Goal: Task Accomplishment & Management: Manage account settings

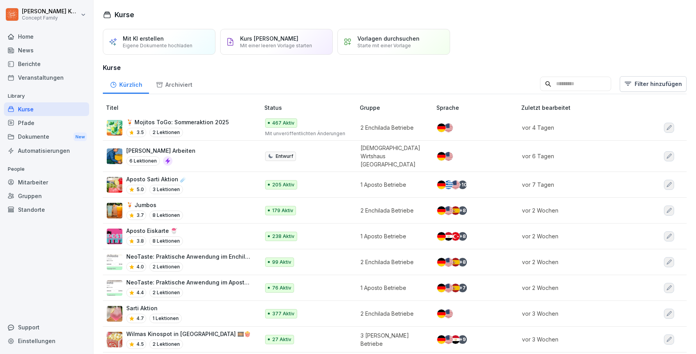
click at [200, 126] on div "🍹 Mojitos ToGo: Sommeraktion 2025 3.5 2 Lektionen" at bounding box center [177, 127] width 103 height 19
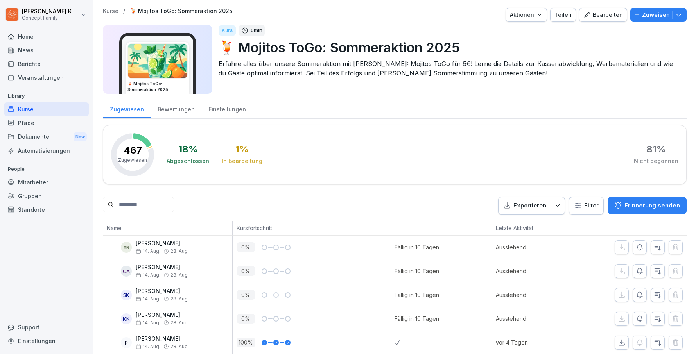
click at [171, 111] on div "Bewertungen" at bounding box center [176, 109] width 51 height 20
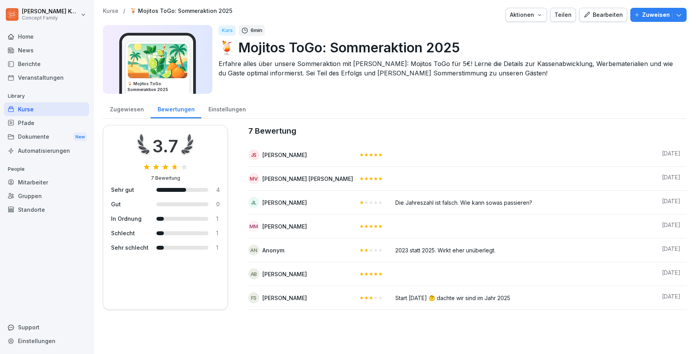
click at [604, 17] on div "Bearbeiten" at bounding box center [604, 15] width 40 height 9
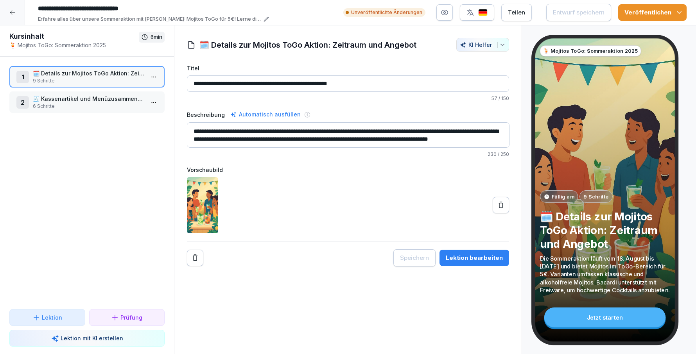
click at [10, 8] on div at bounding box center [12, 12] width 25 height 25
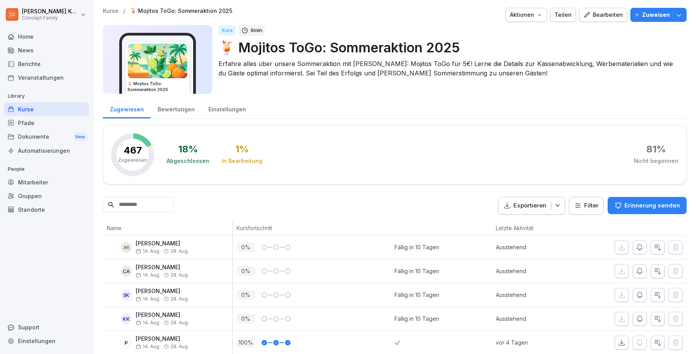
click at [173, 102] on div "Bewertungen" at bounding box center [176, 109] width 51 height 20
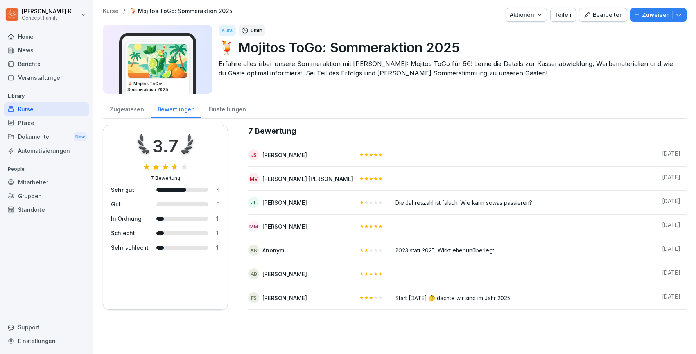
click at [605, 20] on button "Bearbeiten" at bounding box center [603, 15] width 48 height 14
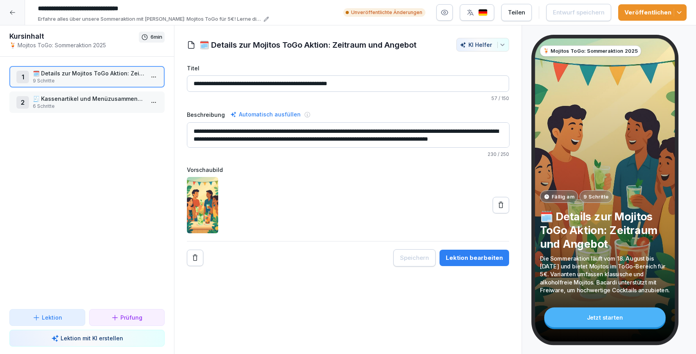
click at [15, 7] on div at bounding box center [12, 12] width 25 height 25
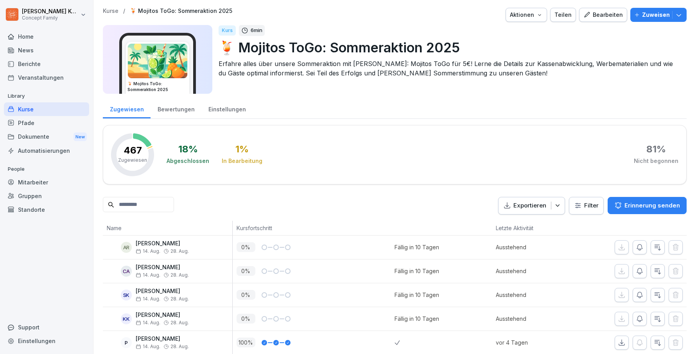
click at [180, 116] on div "Bewertungen" at bounding box center [176, 109] width 51 height 20
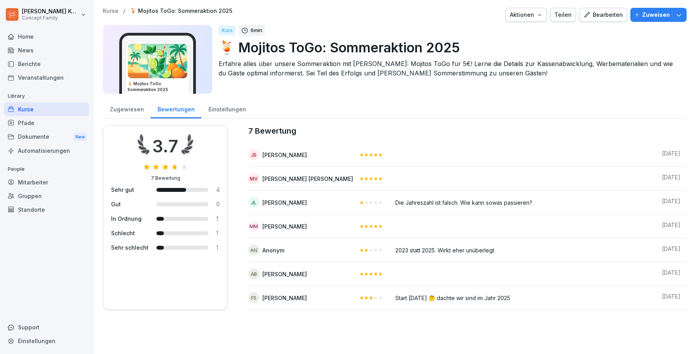
click at [234, 112] on div "Einstellungen" at bounding box center [226, 109] width 51 height 20
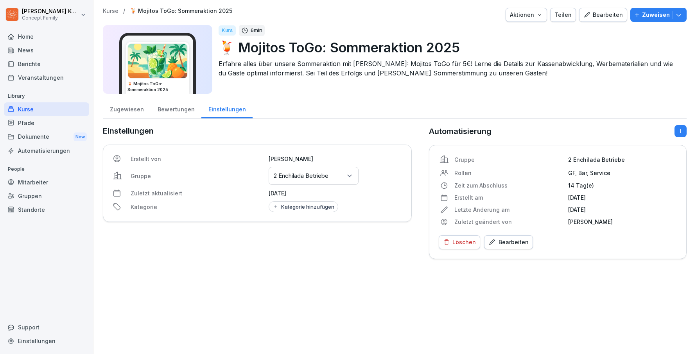
click at [300, 207] on div "Kategorie hinzufügen" at bounding box center [304, 207] width 62 height 6
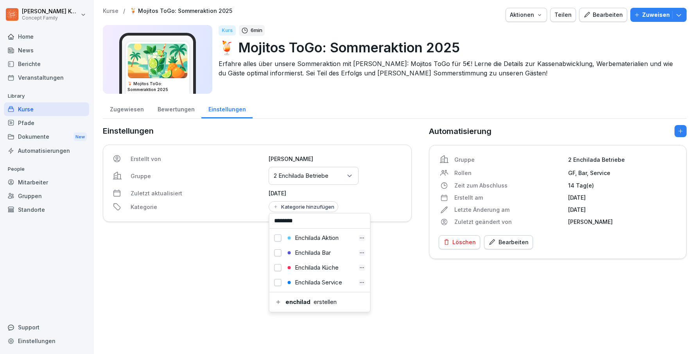
type input "********"
click at [276, 235] on button "button" at bounding box center [278, 238] width 7 height 7
click at [387, 264] on div "Kurse / 🍹 Mojitos ToGo: Sommeraktion 2025 Aktionen Teilen Bearbeiten Zuweisen 🍹…" at bounding box center [395, 133] width 603 height 267
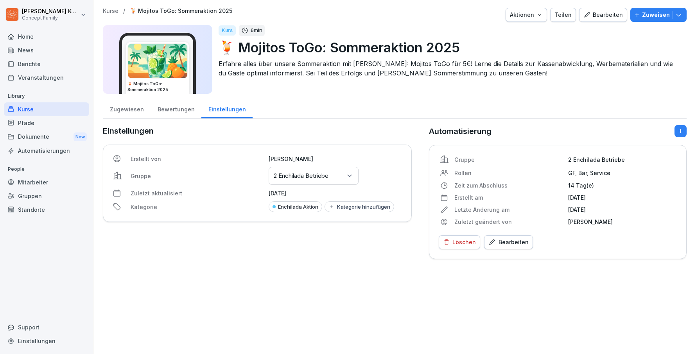
click at [173, 111] on div "Bewertungen" at bounding box center [176, 109] width 51 height 20
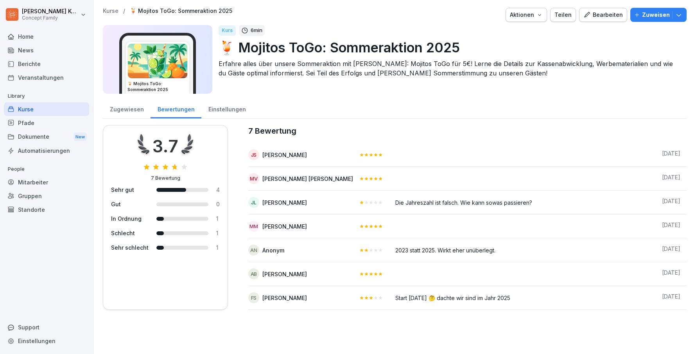
click at [118, 107] on div "Zugewiesen" at bounding box center [127, 109] width 48 height 20
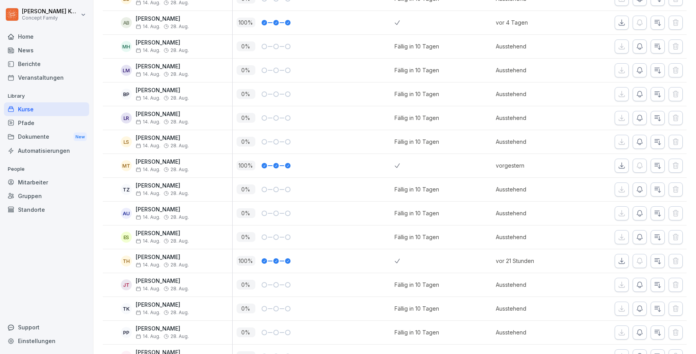
scroll to position [595, 0]
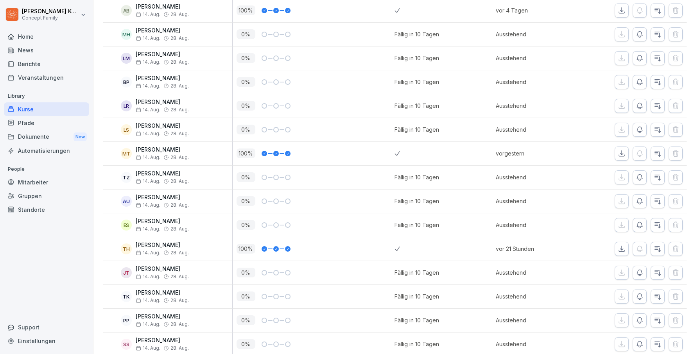
click at [29, 185] on div "Mitarbeiter" at bounding box center [46, 183] width 85 height 14
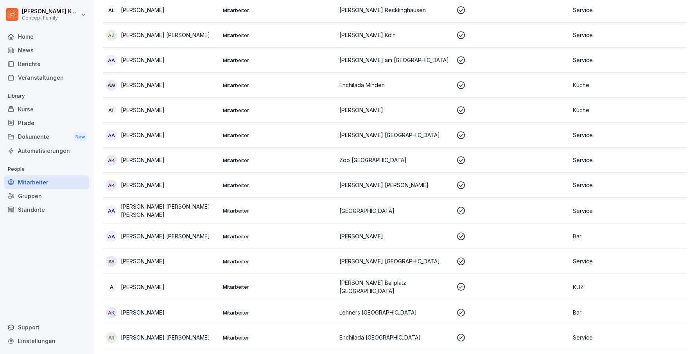
scroll to position [8, 0]
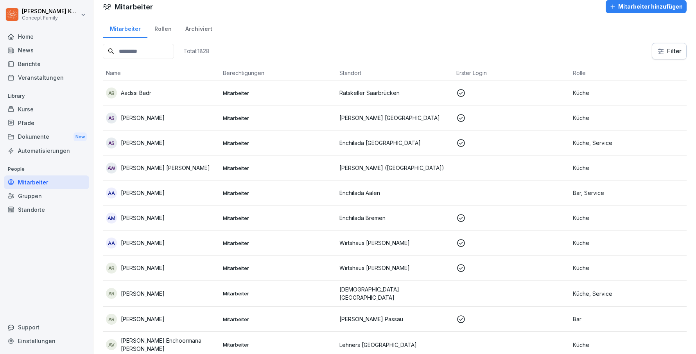
click at [149, 50] on input at bounding box center [138, 51] width 71 height 15
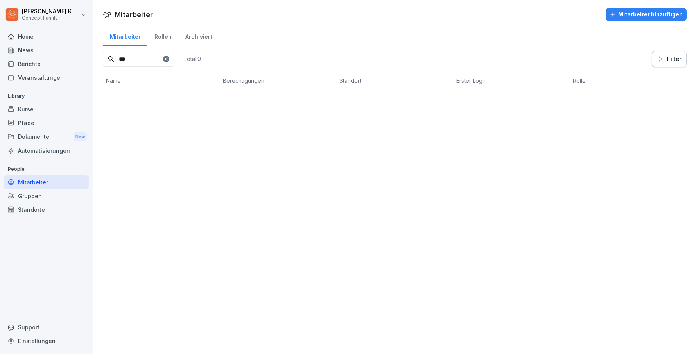
scroll to position [0, 0]
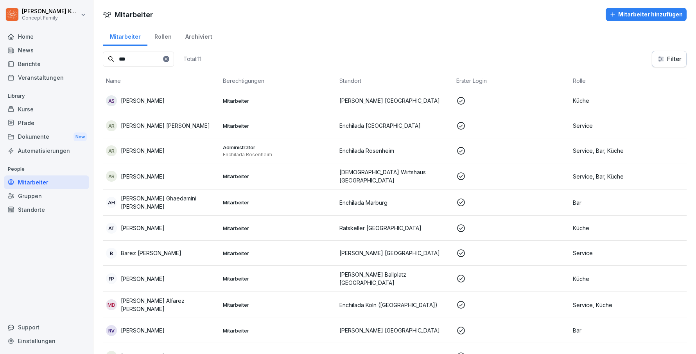
type input "***"
click at [36, 209] on div "Standorte" at bounding box center [46, 210] width 85 height 14
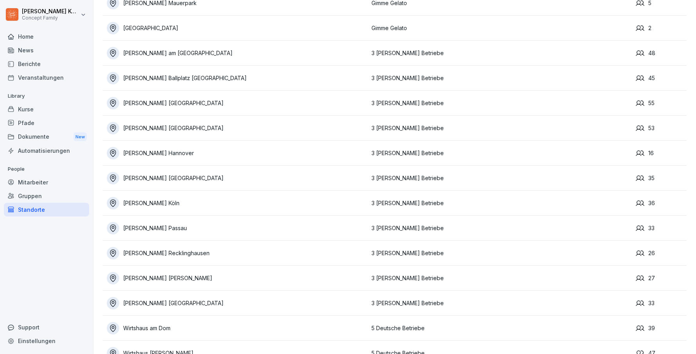
scroll to position [1670, 0]
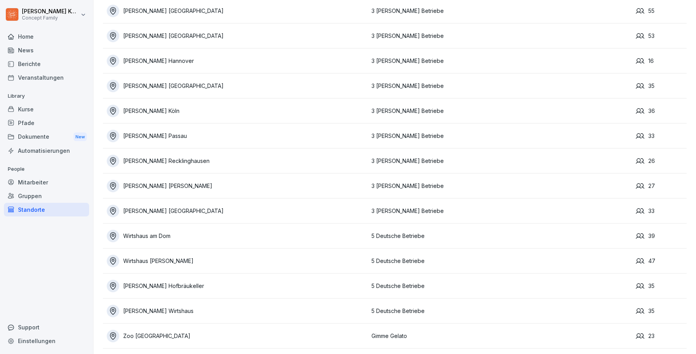
click at [32, 194] on div "Gruppen" at bounding box center [46, 196] width 85 height 14
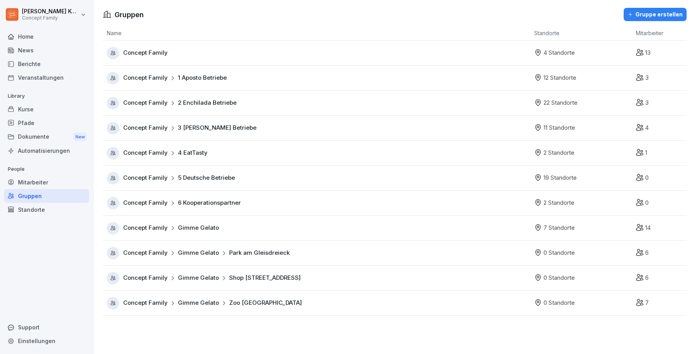
click at [161, 52] on span "Concept Family" at bounding box center [145, 53] width 45 height 9
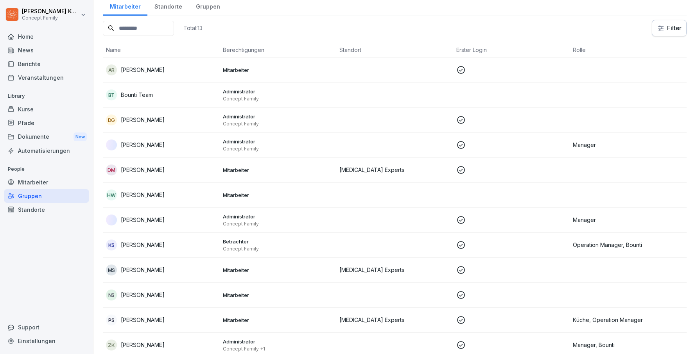
scroll to position [41, 0]
click at [40, 183] on div "Mitarbeiter" at bounding box center [46, 183] width 85 height 14
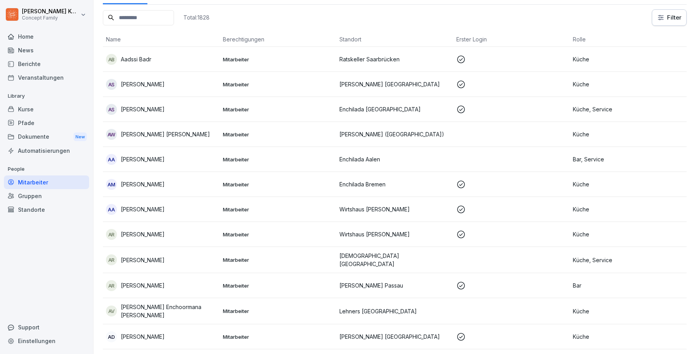
scroll to position [8, 0]
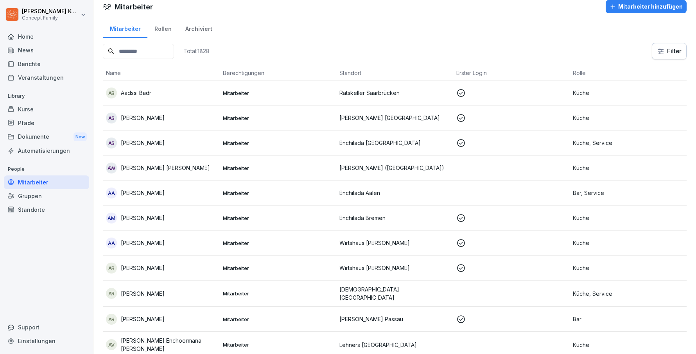
click at [16, 103] on div "Kurse" at bounding box center [46, 110] width 85 height 14
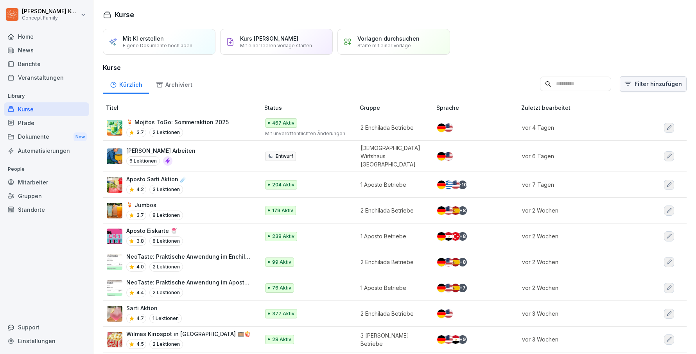
click at [667, 86] on html "Jana Komarov Concept Family Home News Berichte Veranstaltungen Library Kurse Pf…" at bounding box center [348, 177] width 696 height 354
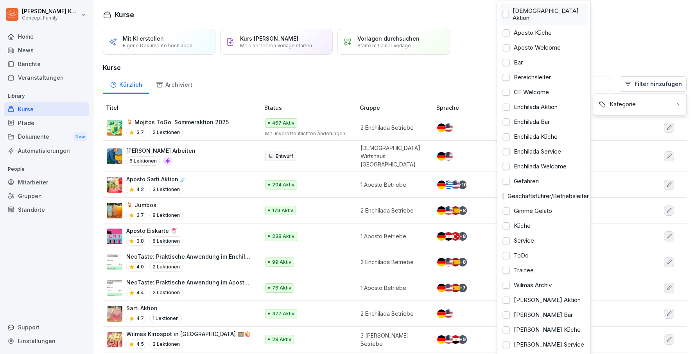
click at [541, 10] on div "Aposto Aktion" at bounding box center [544, 15] width 88 height 22
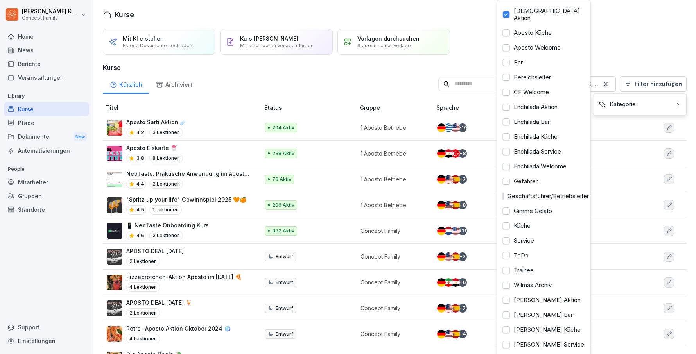
click at [225, 75] on html "Jana Komarov Concept Family Home News Berichte Veranstaltungen Library Kurse Pf…" at bounding box center [348, 177] width 696 height 354
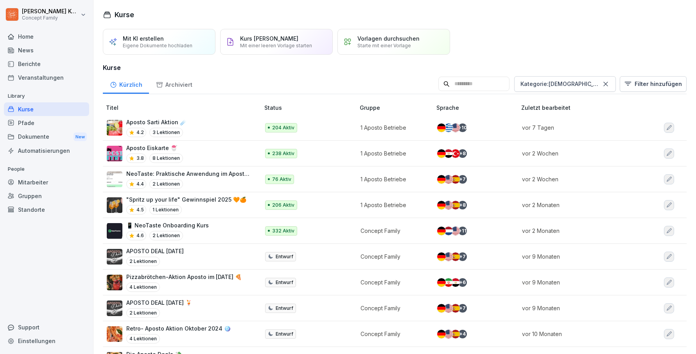
click at [213, 206] on div "4.5 1 Lektionen" at bounding box center [186, 209] width 120 height 9
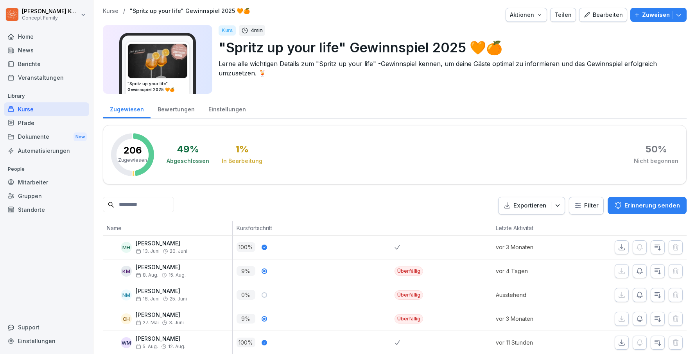
click at [175, 109] on div "Bewertungen" at bounding box center [176, 109] width 51 height 20
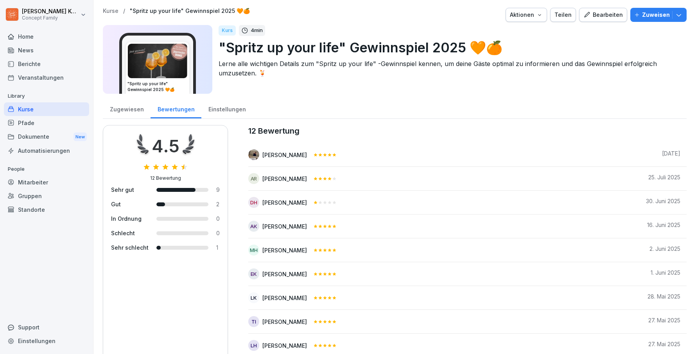
click at [126, 108] on div "Zugewiesen" at bounding box center [127, 109] width 48 height 20
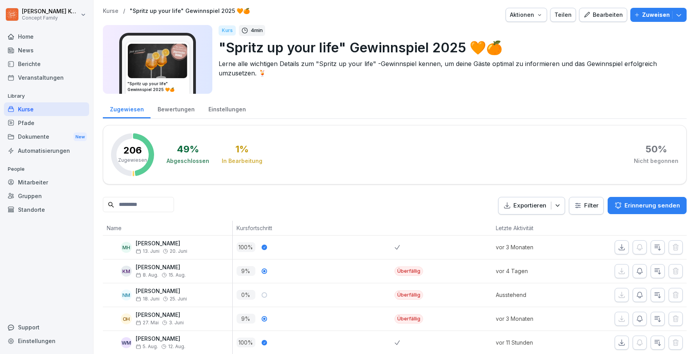
click at [523, 17] on div "Aktionen" at bounding box center [526, 15] width 33 height 9
click at [327, 84] on html "Jana Komarov Concept Family Home News Berichte Veranstaltungen Library Kurse Pf…" at bounding box center [348, 177] width 696 height 354
click at [182, 110] on div "Bewertungen" at bounding box center [176, 109] width 51 height 20
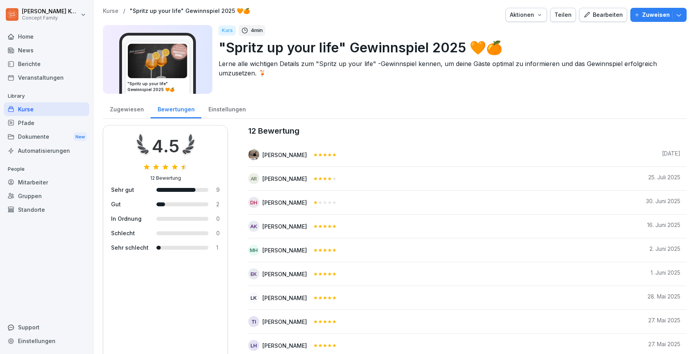
click at [227, 111] on div "Einstellungen" at bounding box center [226, 109] width 51 height 20
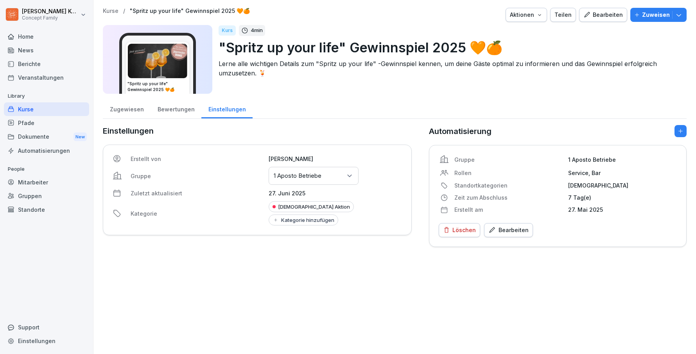
click at [606, 18] on div "Bearbeiten" at bounding box center [604, 15] width 40 height 9
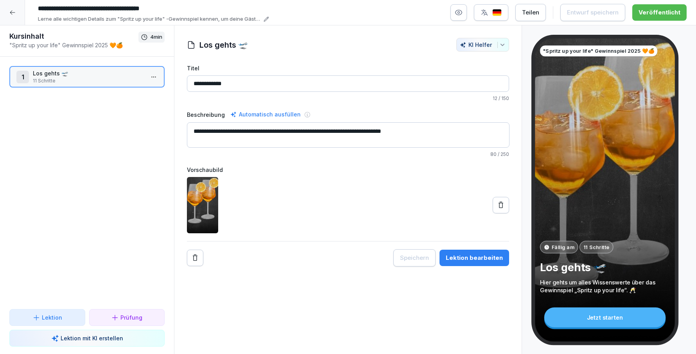
click at [482, 256] on div "Lektion bearbeiten" at bounding box center [474, 258] width 57 height 9
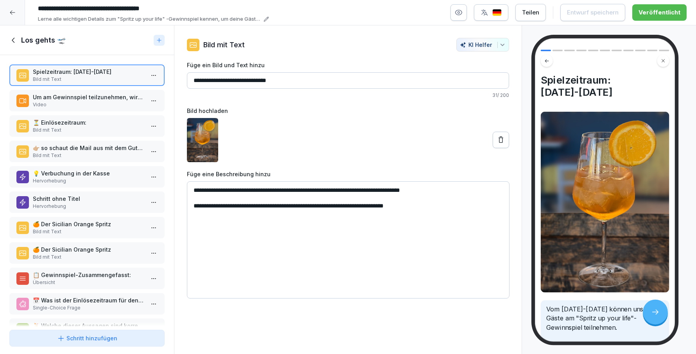
click at [85, 130] on p "Bild mit Text" at bounding box center [89, 130] width 112 height 7
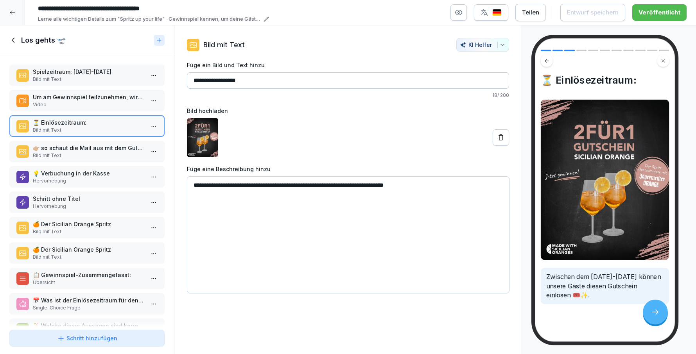
click at [73, 157] on p "Bild mit Text" at bounding box center [89, 155] width 112 height 7
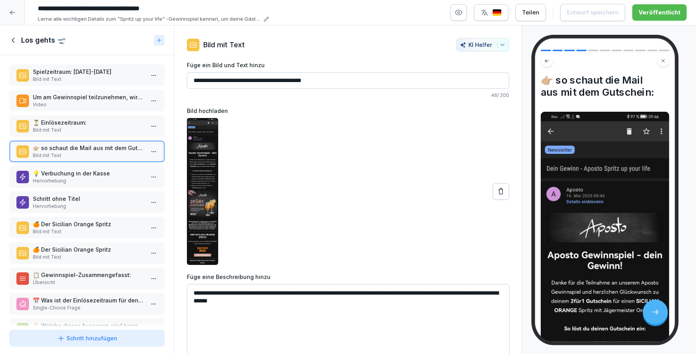
click at [74, 178] on p "Hervorhebung" at bounding box center [89, 181] width 112 height 7
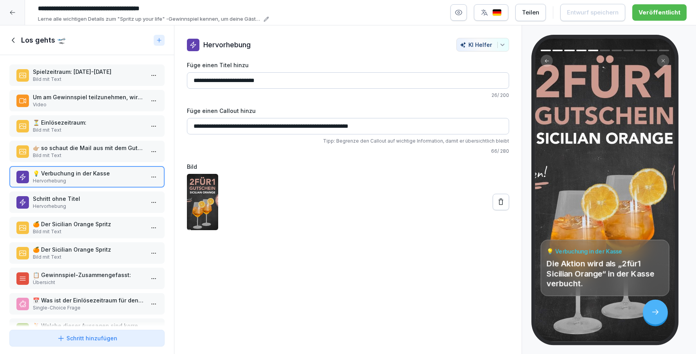
scroll to position [21, 0]
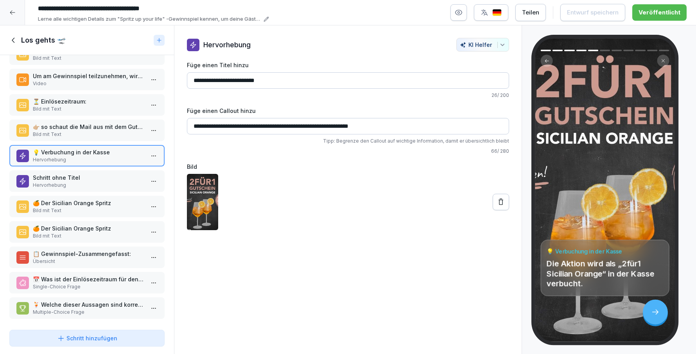
click at [74, 187] on p "Hervorhebung" at bounding box center [89, 185] width 112 height 7
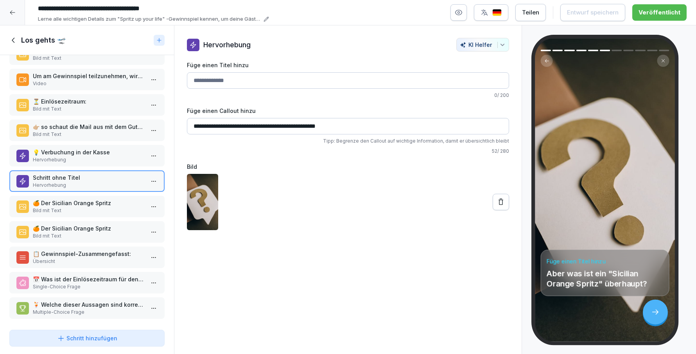
click at [74, 204] on p "🍊 Der Sicilian Orange Spritz" at bounding box center [89, 203] width 112 height 8
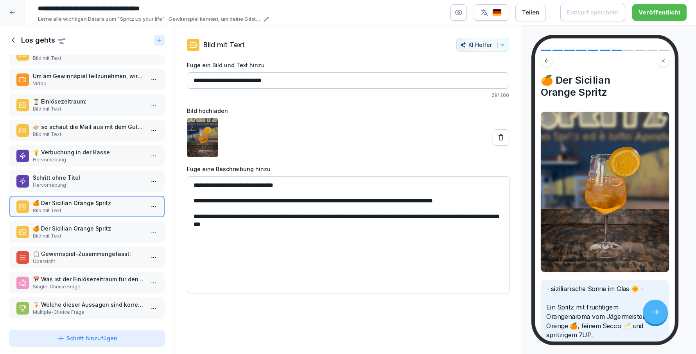
click at [71, 226] on p "🍊 Der Sicilian Orange Spritz" at bounding box center [89, 229] width 112 height 8
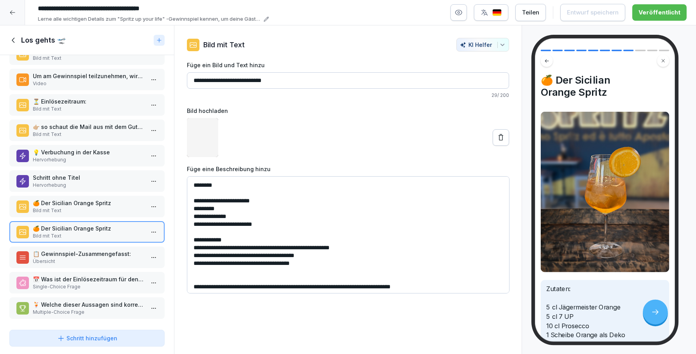
click at [66, 254] on p "📋 Gewinnspiel-Zusammengefasst:" at bounding box center [89, 254] width 112 height 8
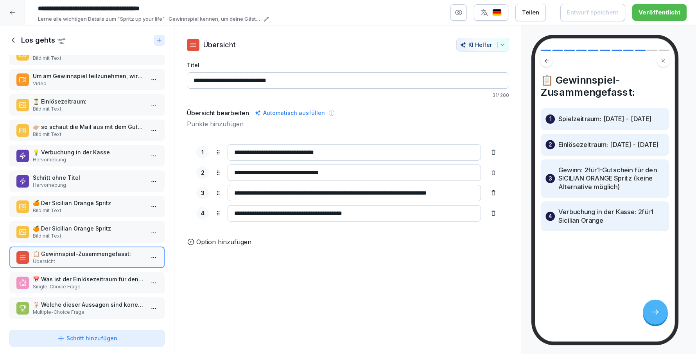
click at [71, 278] on p "📅 Was ist der Einlösezeitraum für den Gewinn?" at bounding box center [89, 279] width 112 height 8
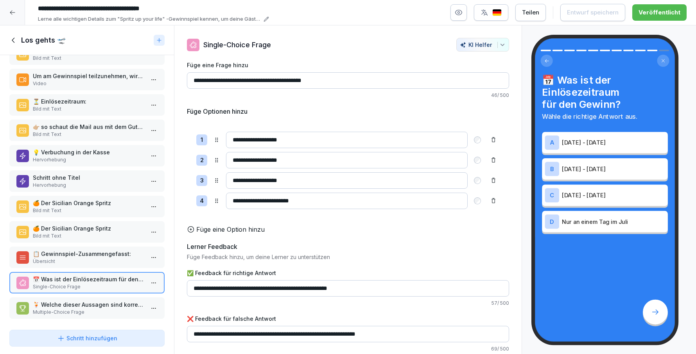
click at [73, 303] on p "🍹 Welche dieser Aussagen sind korrekt? Wähle alle zutreffenden aus." at bounding box center [89, 305] width 112 height 8
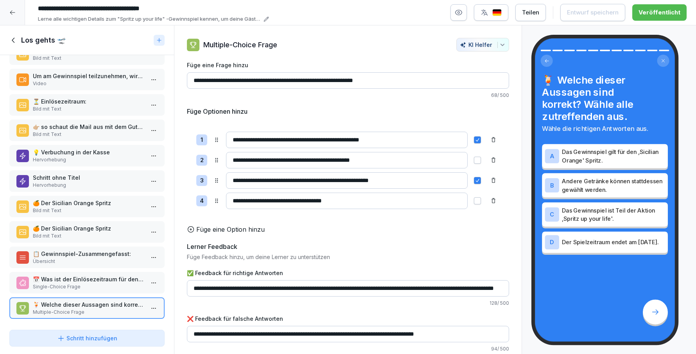
click at [11, 36] on icon at bounding box center [13, 40] width 9 height 9
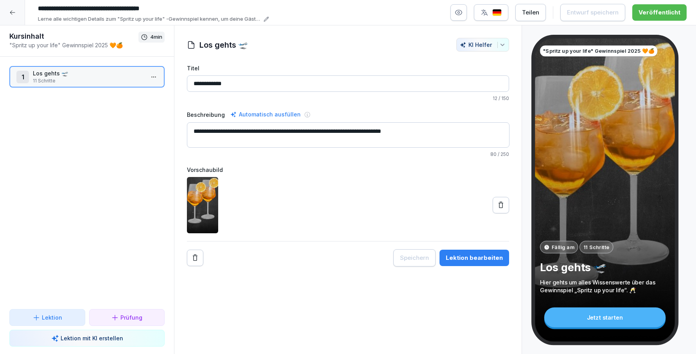
click at [11, 14] on icon at bounding box center [12, 12] width 6 height 6
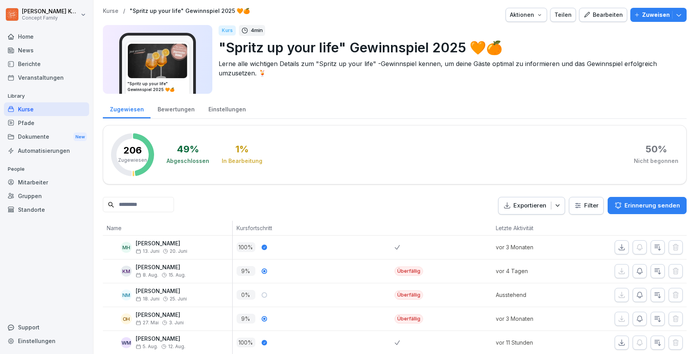
click at [529, 13] on div "Aktionen" at bounding box center [526, 15] width 33 height 9
click at [498, 72] on p "Kurs archivieren" at bounding box center [502, 72] width 42 height 7
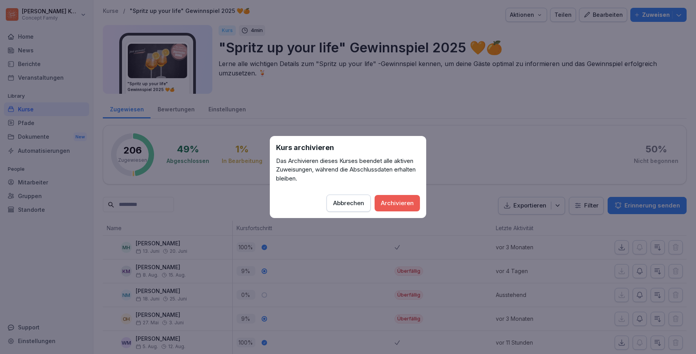
click at [403, 201] on div "Archivieren" at bounding box center [397, 203] width 33 height 9
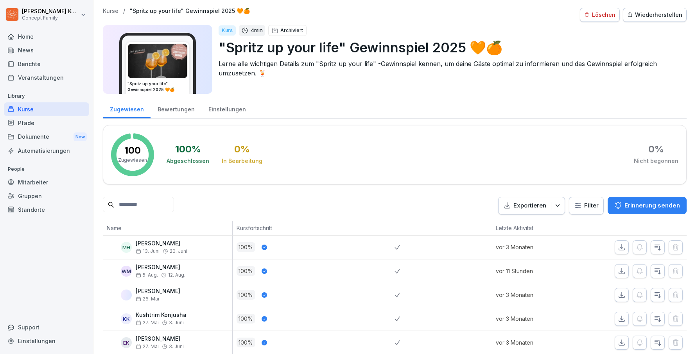
click at [31, 107] on div "Kurse" at bounding box center [46, 110] width 85 height 14
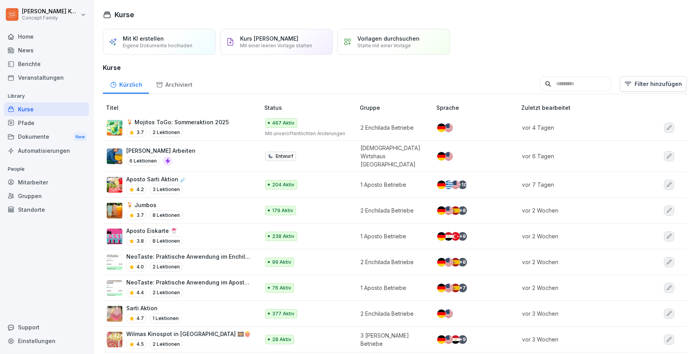
click at [209, 133] on div "3.7 2 Lektionen" at bounding box center [177, 132] width 103 height 9
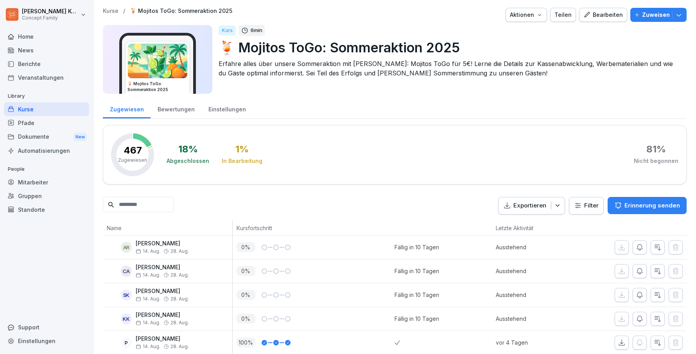
click at [609, 18] on div "Bearbeiten" at bounding box center [604, 15] width 40 height 9
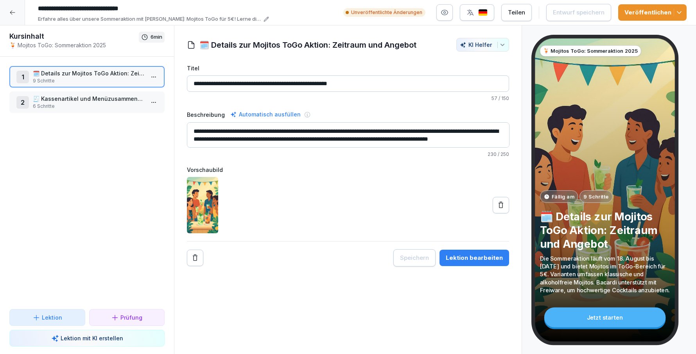
click at [78, 102] on p "🧾 Kassenartikel und Menüzusammenstellung" at bounding box center [89, 99] width 112 height 8
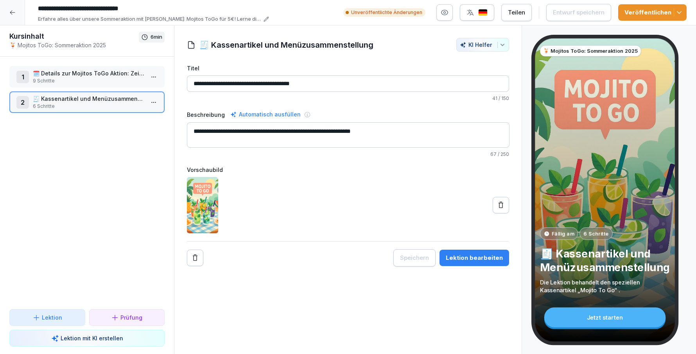
click at [466, 258] on div "Lektion bearbeiten" at bounding box center [474, 258] width 57 height 9
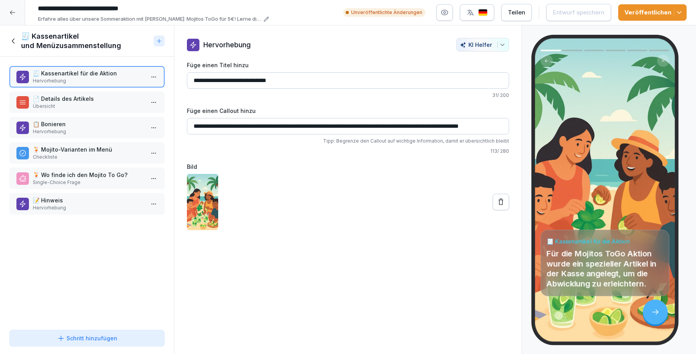
click at [78, 99] on p "📄 Details des Artikels" at bounding box center [89, 99] width 112 height 8
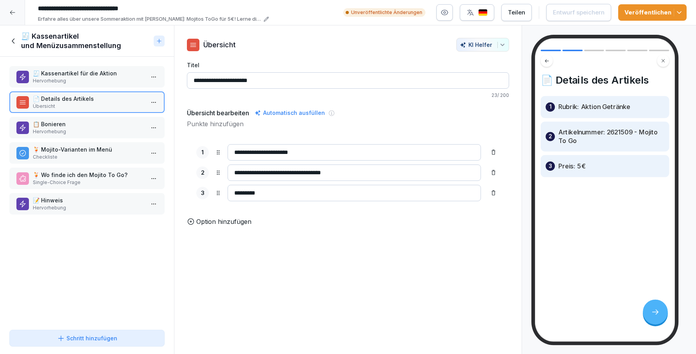
click at [72, 128] on p "Hervorhebung" at bounding box center [89, 131] width 112 height 7
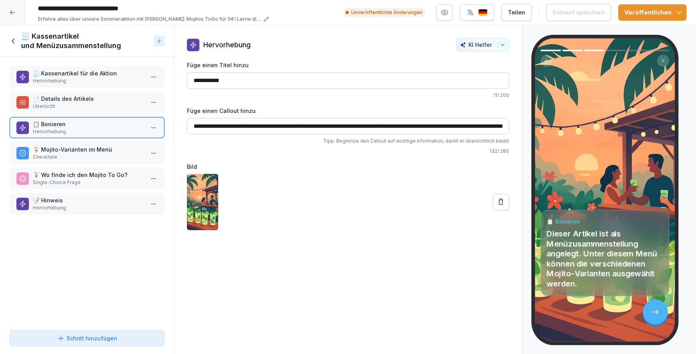
click at [74, 147] on p "🍹 Mojito-Varianten im Menü" at bounding box center [89, 150] width 112 height 8
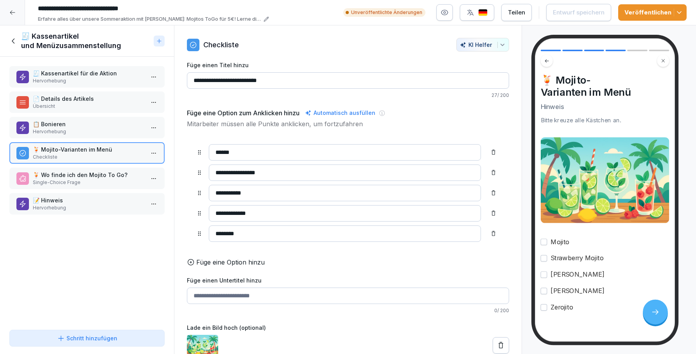
click at [16, 40] on icon at bounding box center [13, 41] width 9 height 9
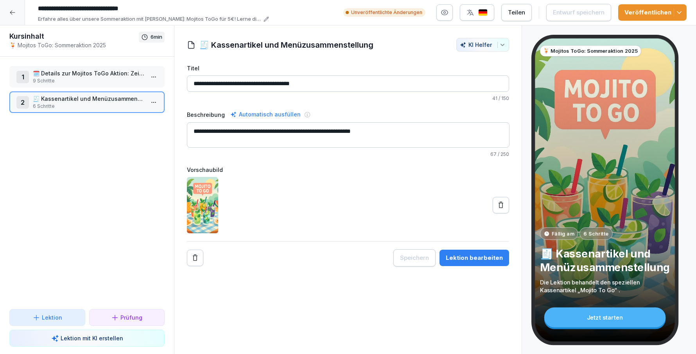
click at [13, 9] on div at bounding box center [12, 12] width 25 height 25
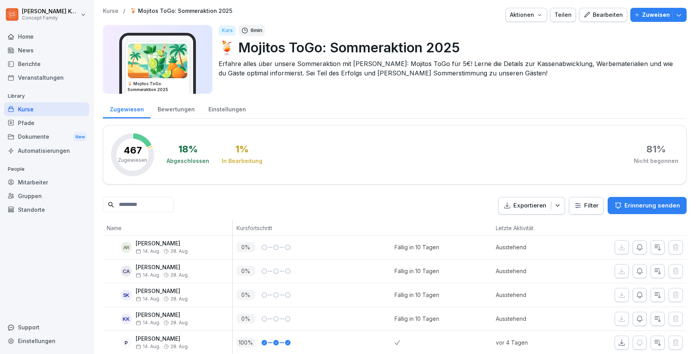
click at [26, 114] on div "Kurse" at bounding box center [46, 110] width 85 height 14
